Goal: Task Accomplishment & Management: Manage account settings

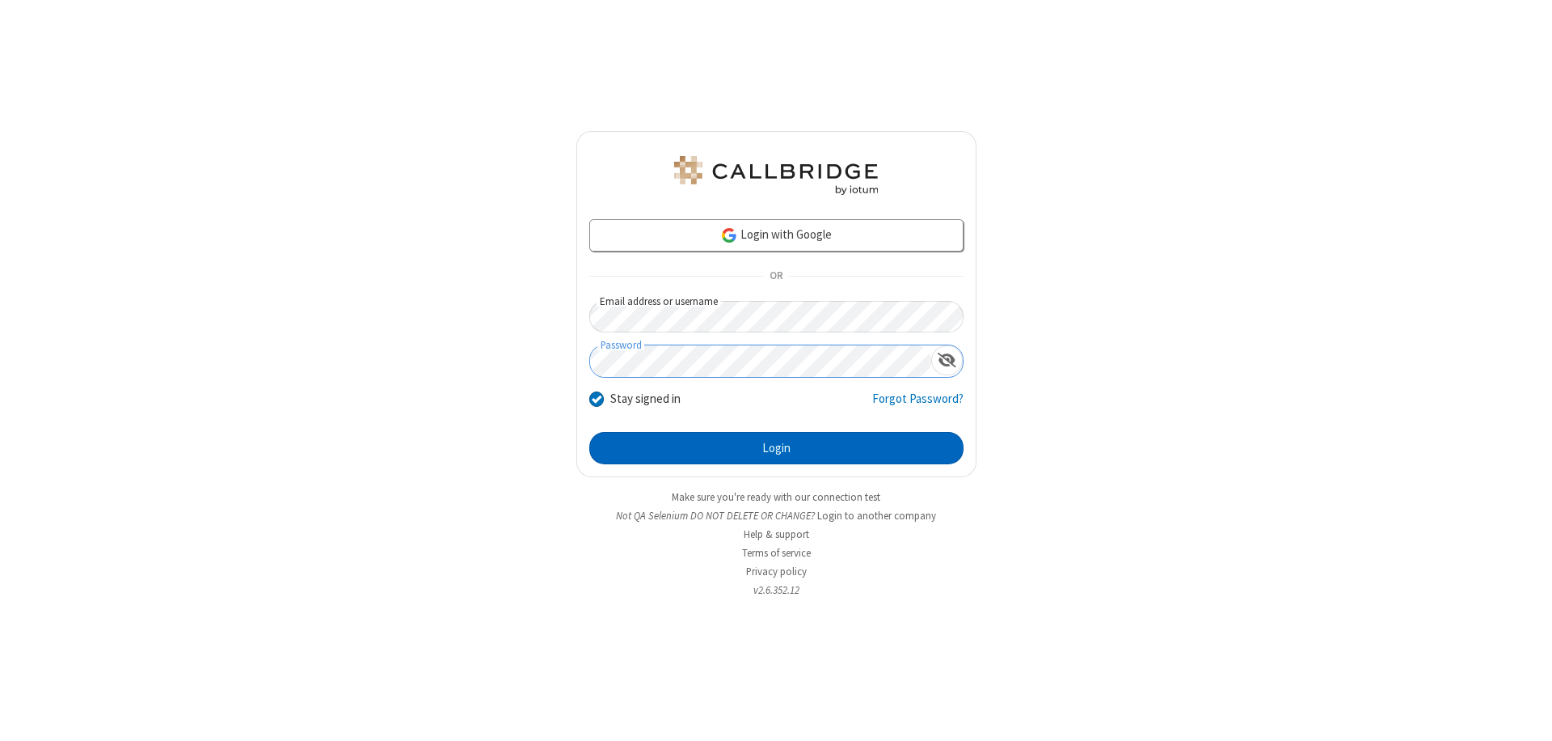
click at [776, 448] on button "Login" at bounding box center [776, 448] width 374 height 32
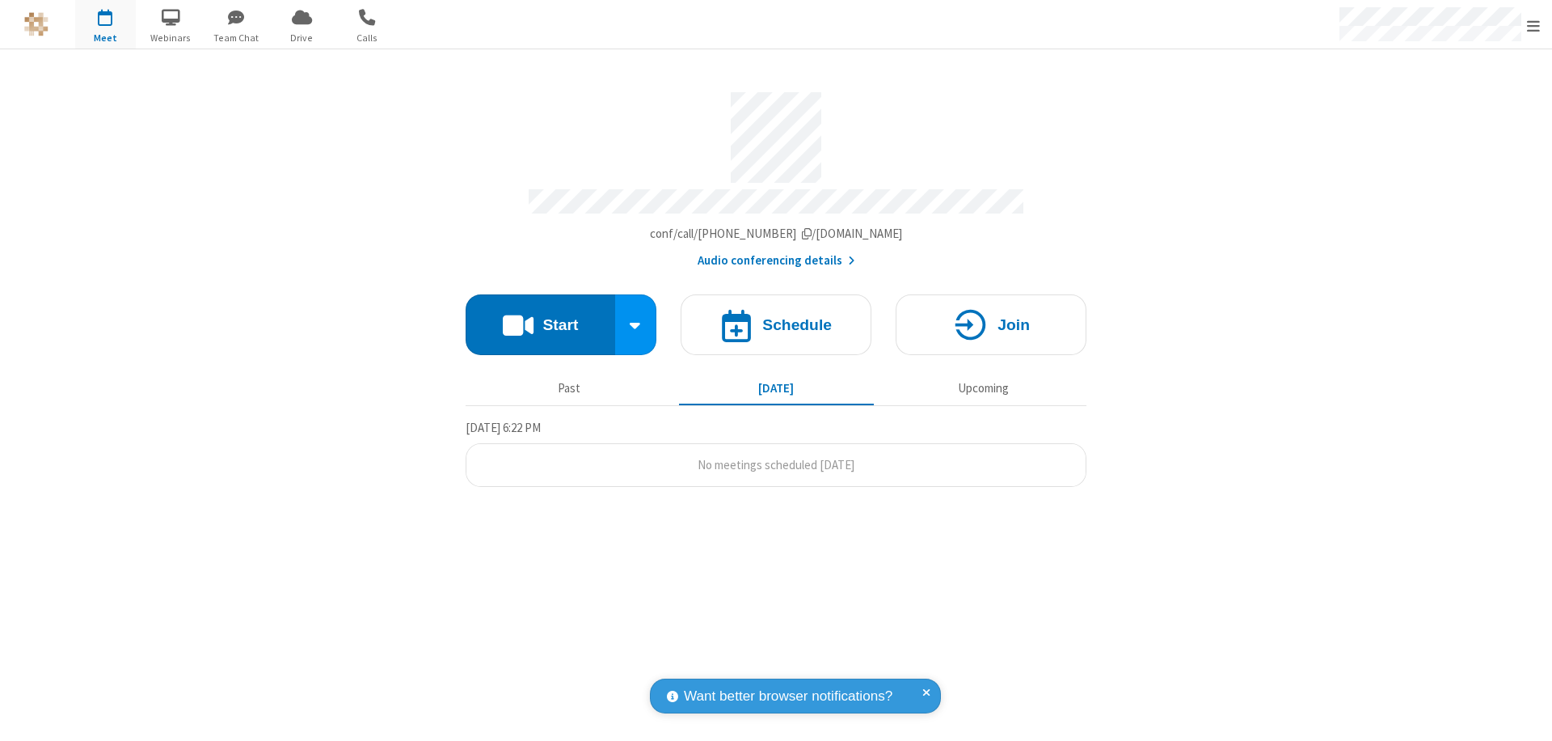
click at [1534, 25] on span "Open menu" at bounding box center [1533, 26] width 13 height 16
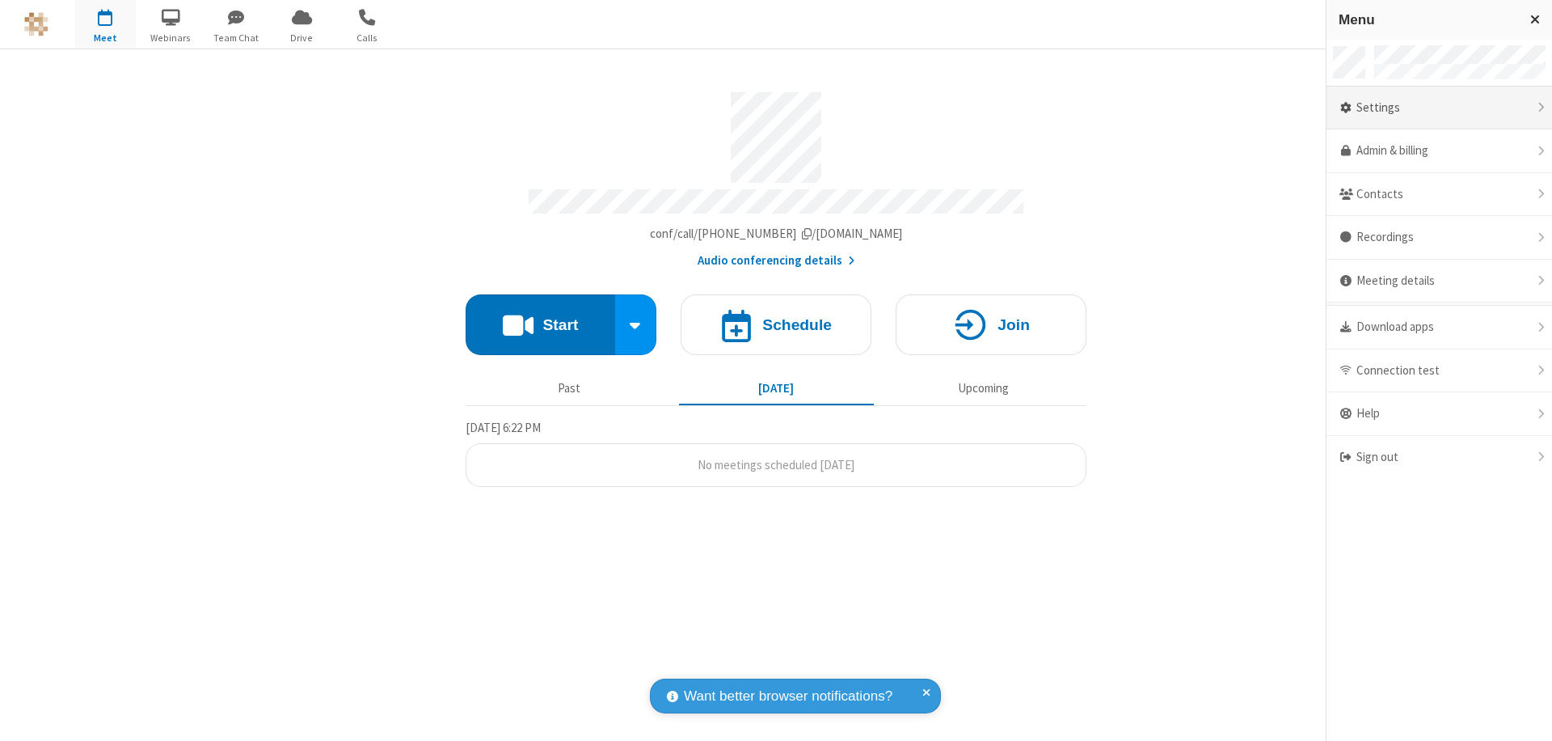
click at [1439, 108] on div "Settings" at bounding box center [1440, 109] width 226 height 44
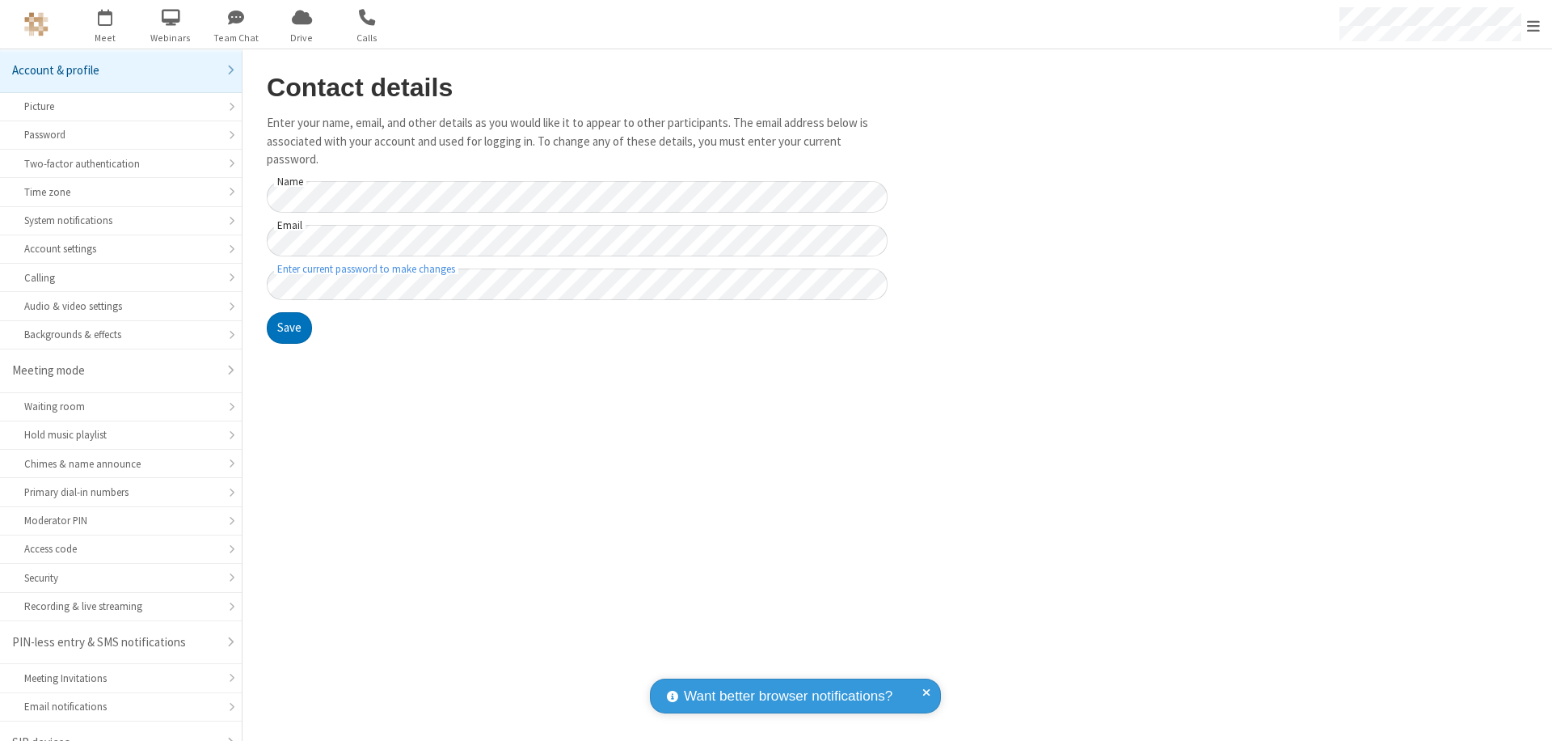
scroll to position [23, 0]
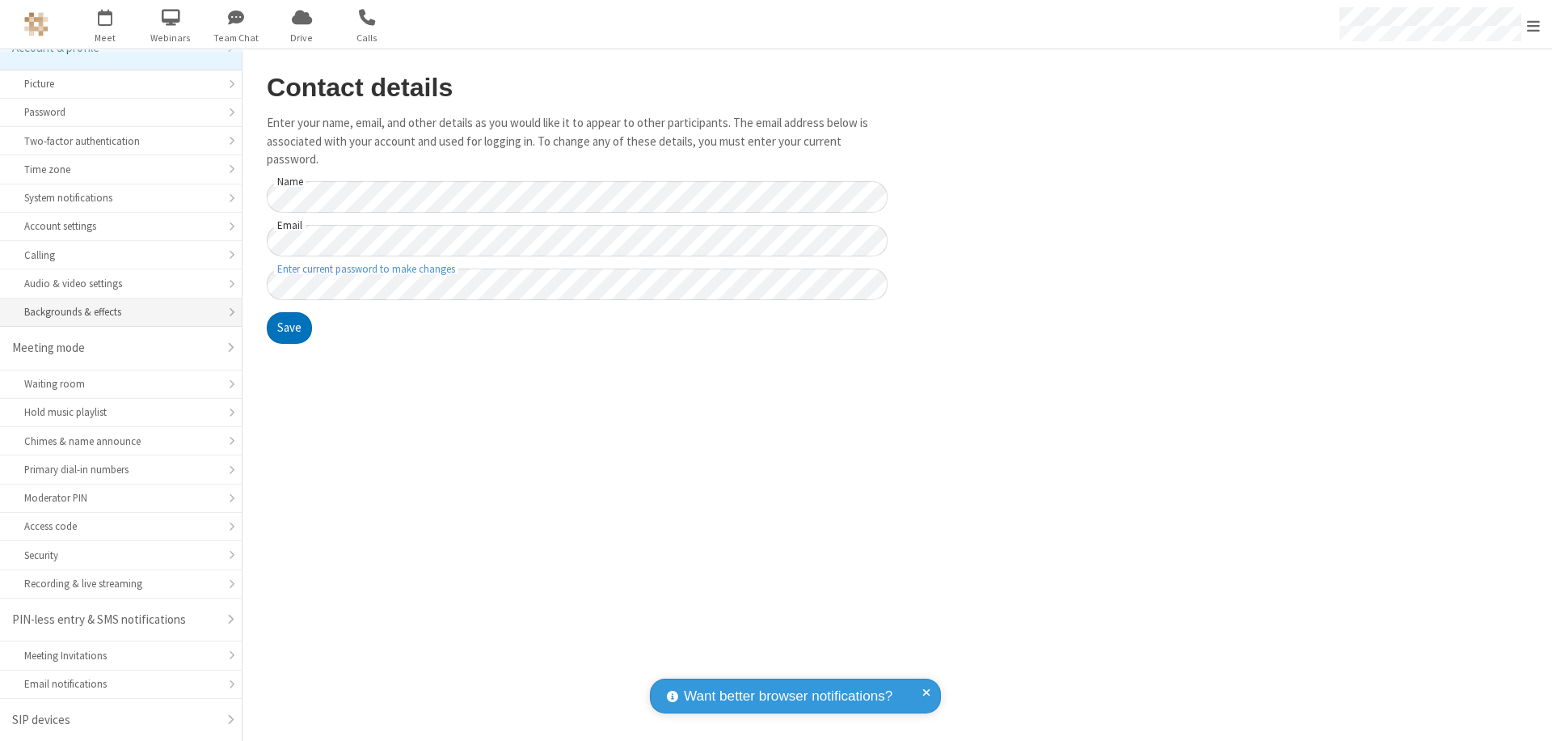
click at [115, 312] on div "Backgrounds & effects" at bounding box center [120, 311] width 193 height 15
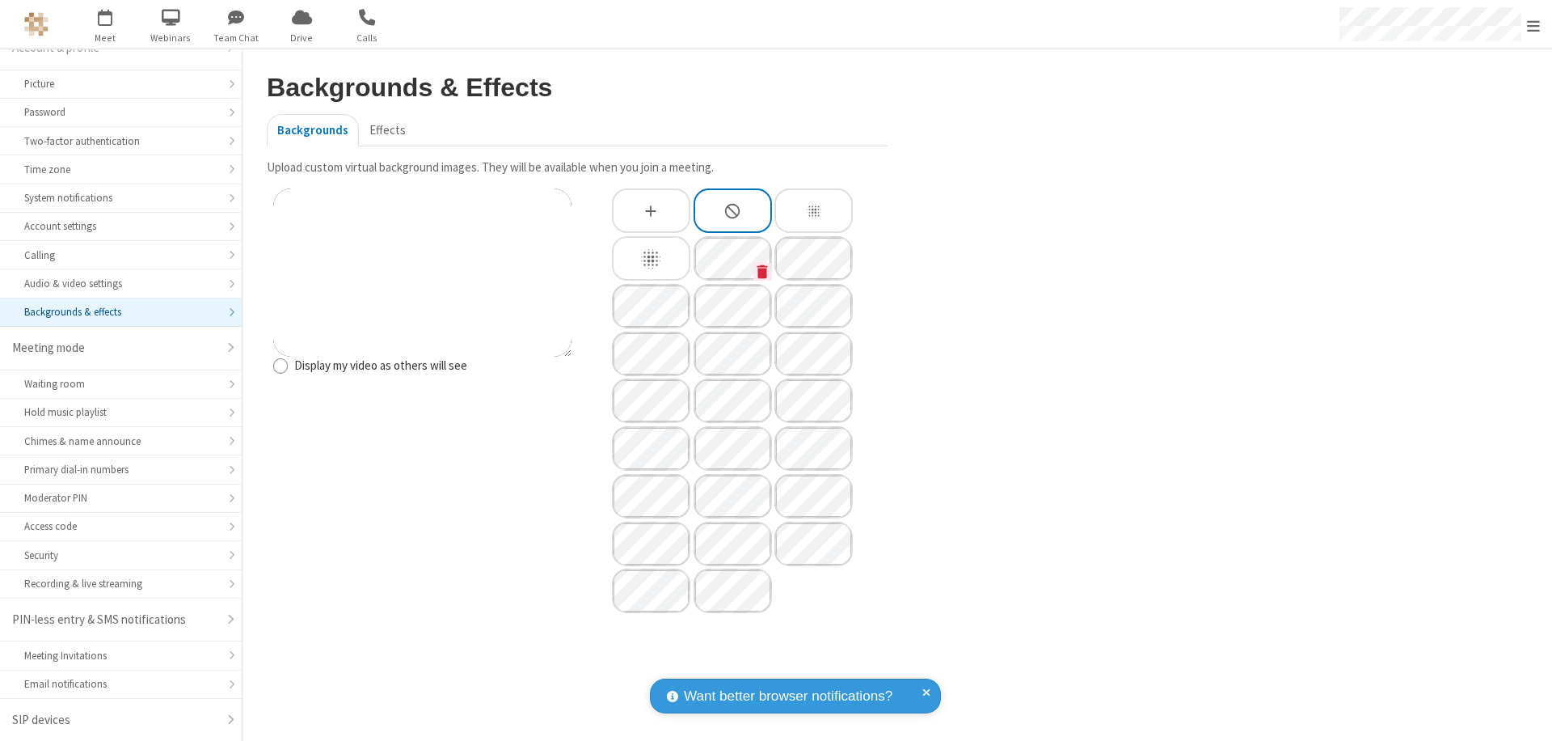
click at [762, 271] on icon "Custom Background" at bounding box center [763, 271] width 11 height 14
